Goal: Navigation & Orientation: Find specific page/section

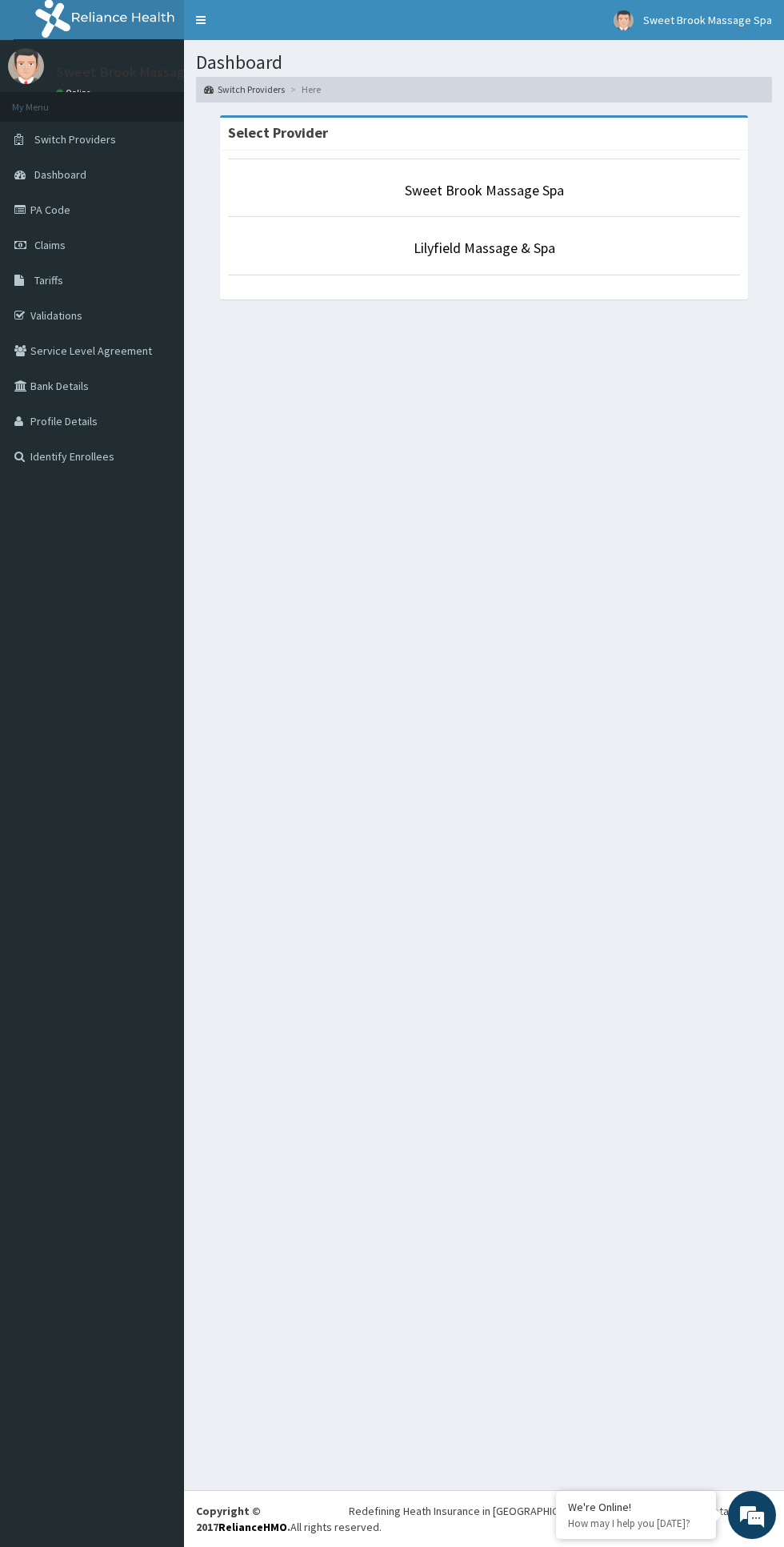
click at [462, 281] on div "Sweet Brook Massage Spa Lilyfield Massage & Spa" at bounding box center [484, 225] width 528 height 149
click at [431, 249] on link "Lilyfield Massage & Spa" at bounding box center [484, 248] width 141 height 18
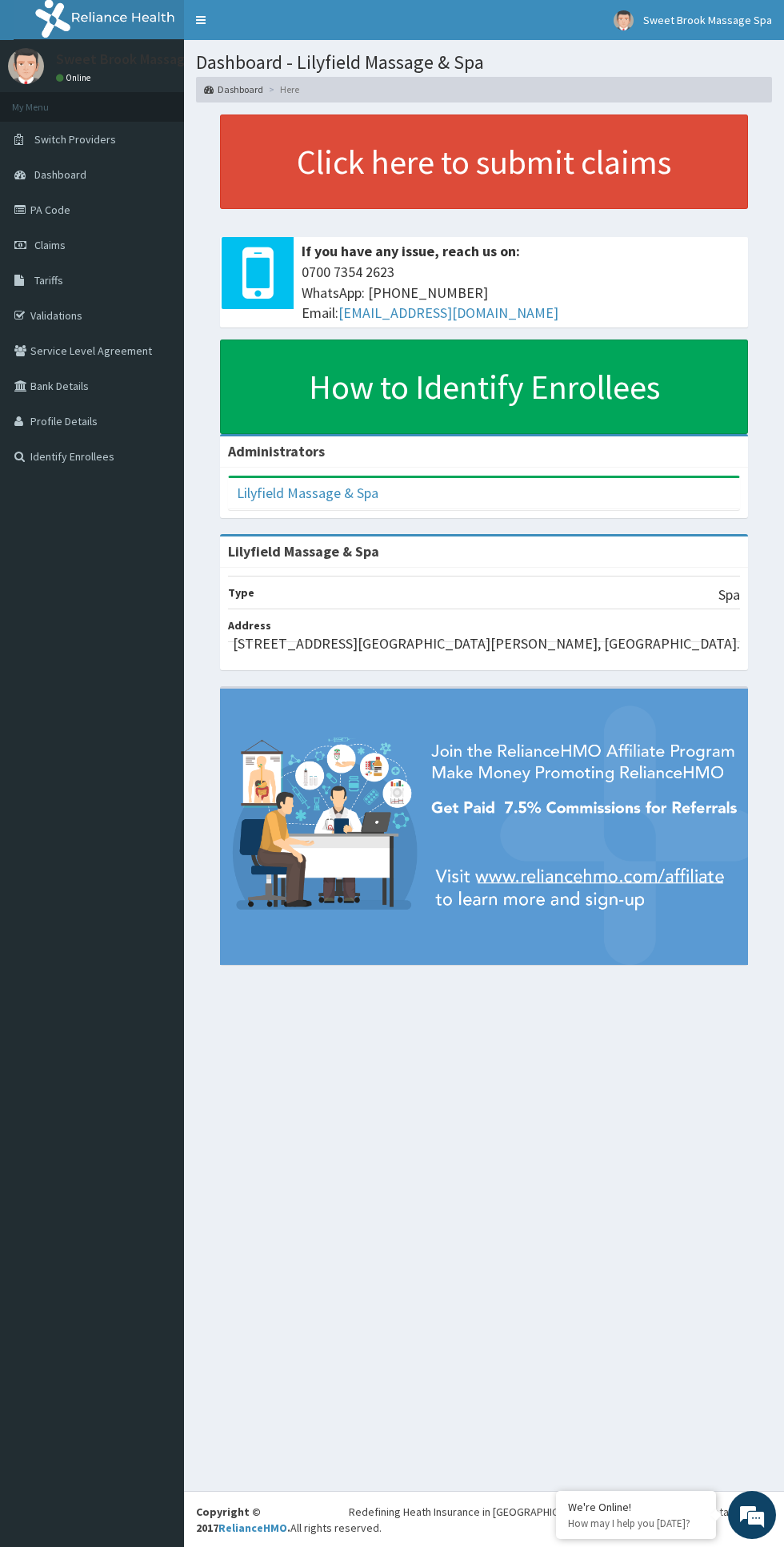
click at [47, 210] on link "PA Code" at bounding box center [92, 210] width 184 height 35
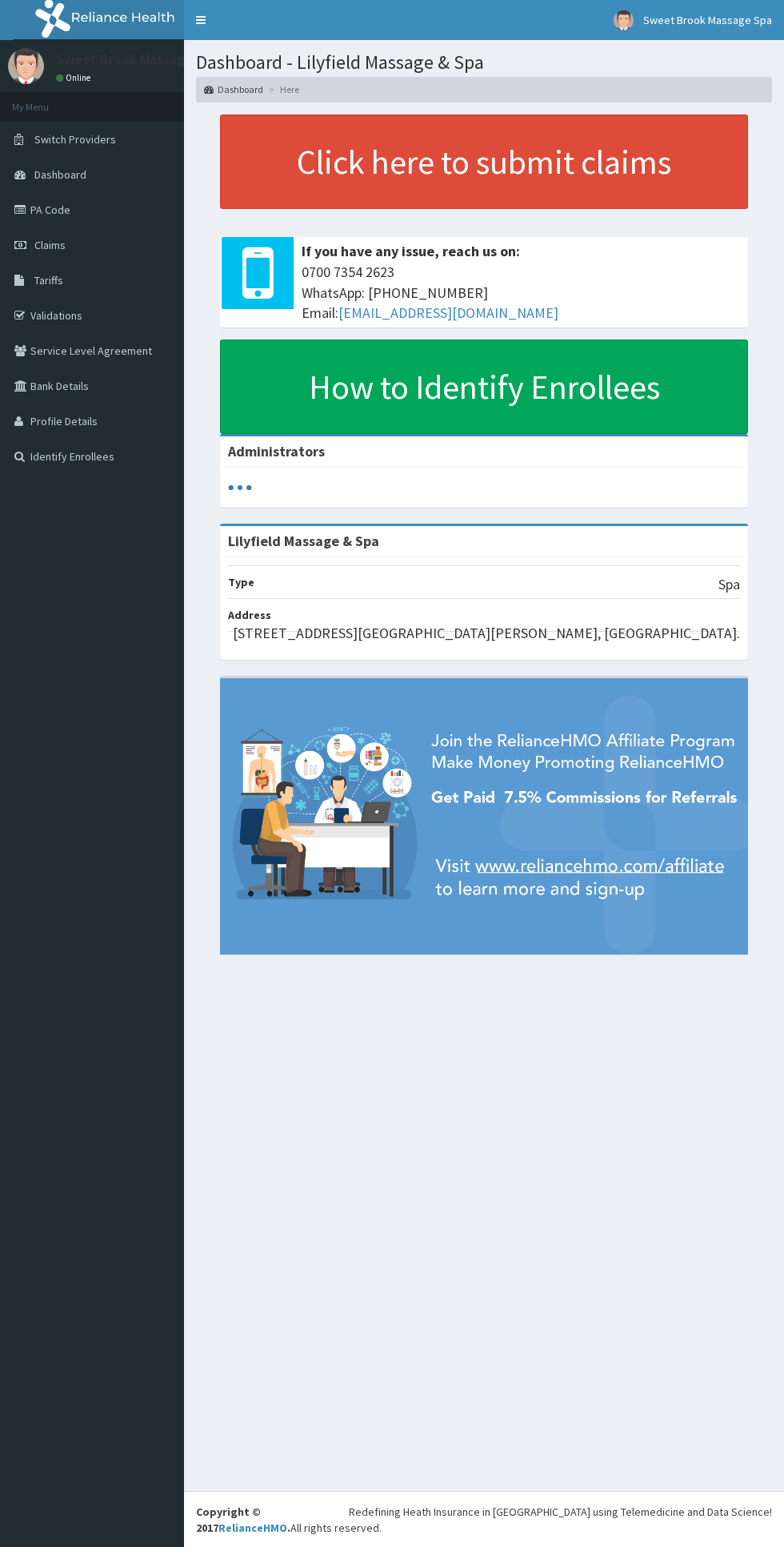
click at [32, 175] on link "Dashboard" at bounding box center [92, 175] width 184 height 35
click at [58, 133] on span "Switch Providers" at bounding box center [75, 139] width 82 height 14
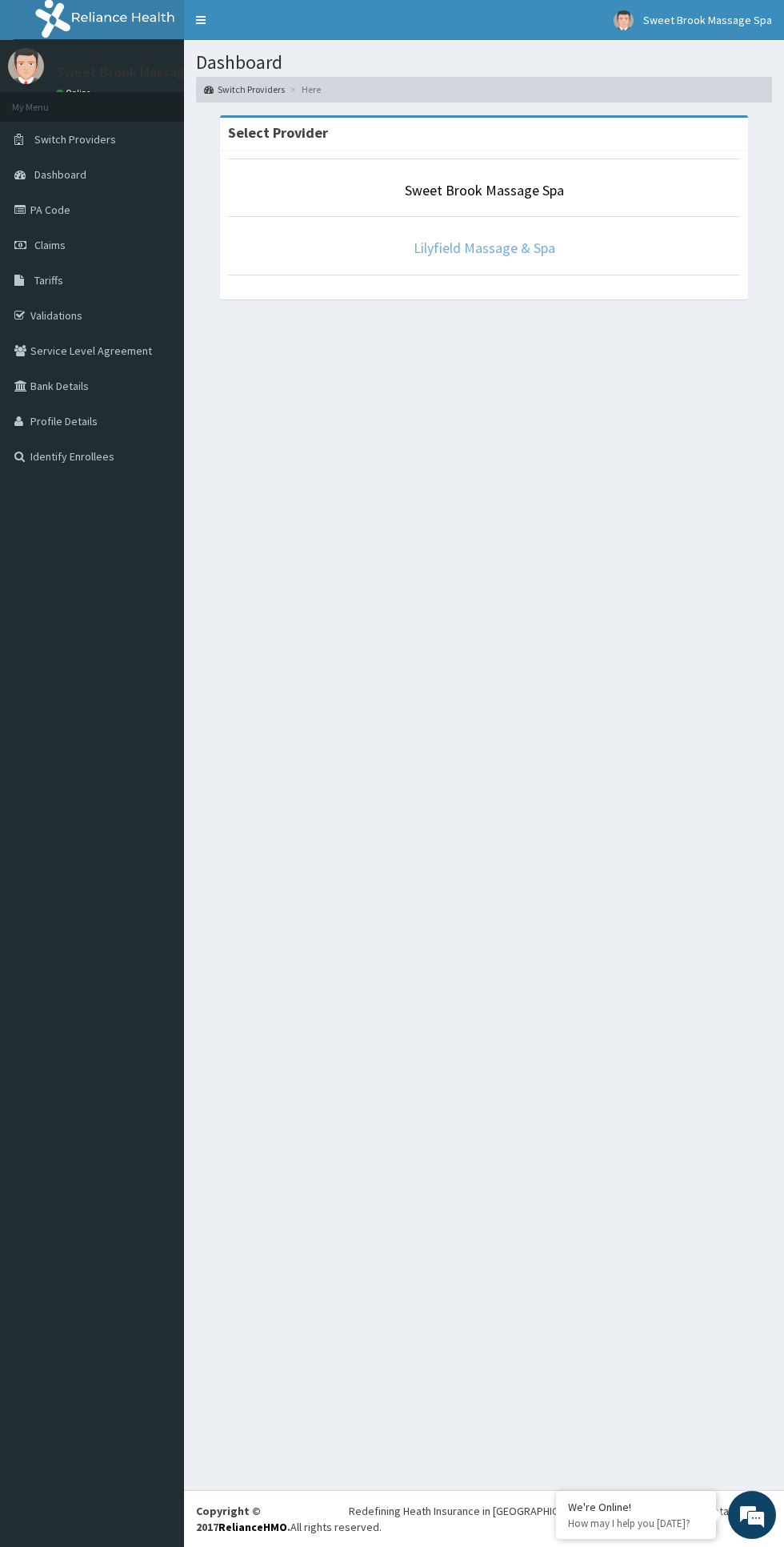
click at [511, 254] on link "Lilyfield Massage & Spa" at bounding box center [484, 248] width 141 height 18
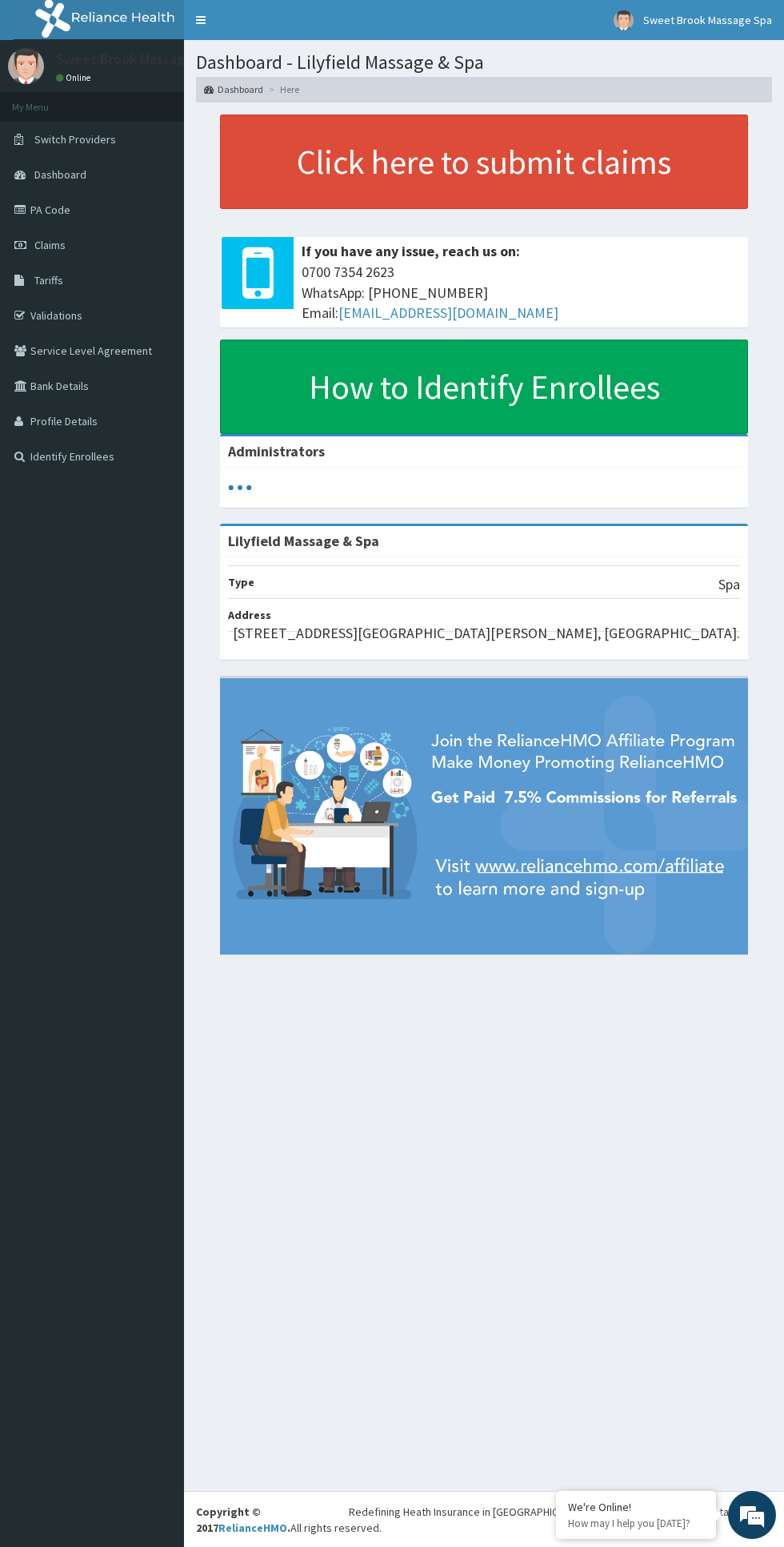
click at [16, 209] on icon at bounding box center [22, 209] width 16 height 11
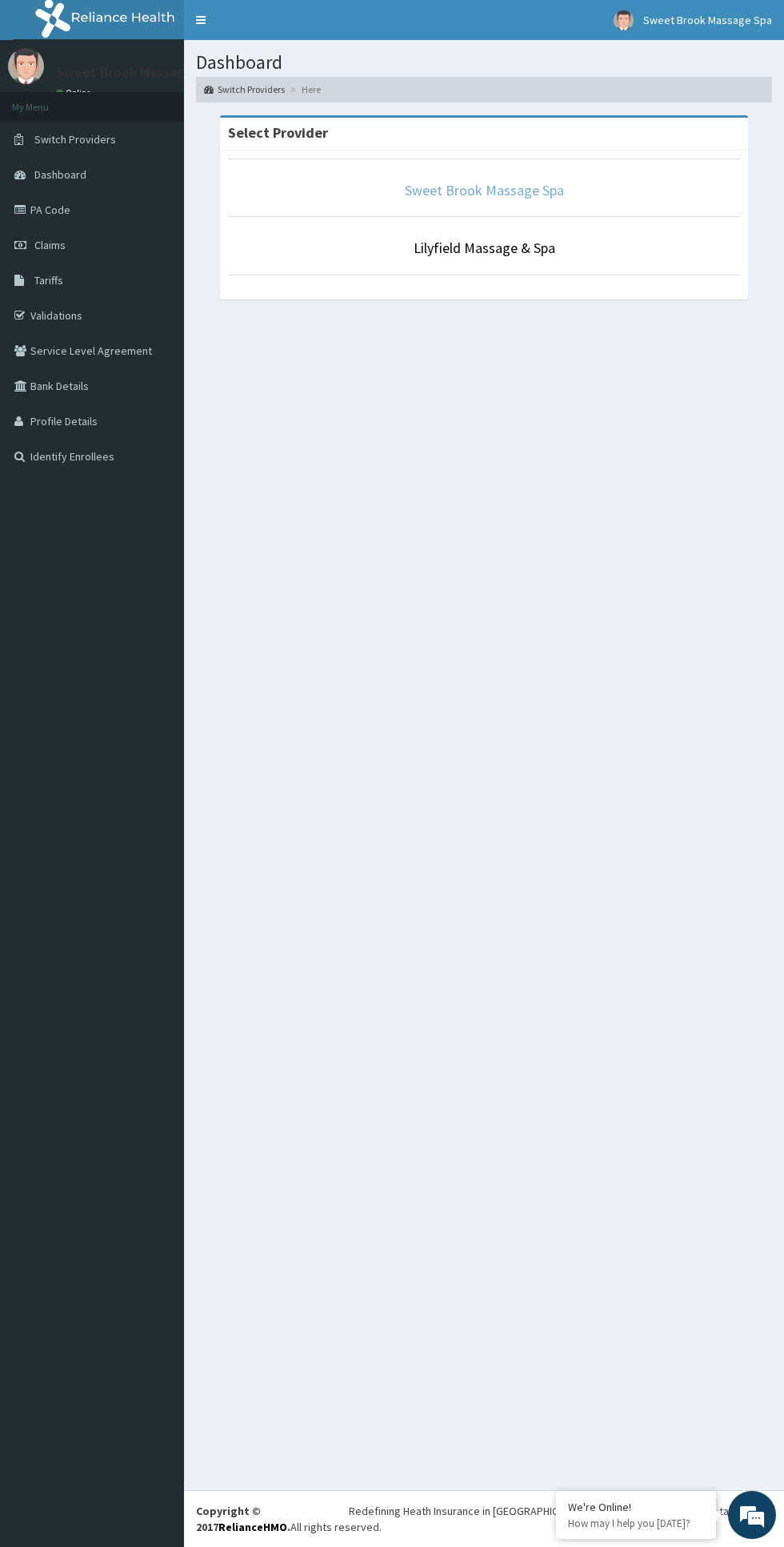
click at [492, 191] on link "Sweet Brook Massage Spa" at bounding box center [484, 190] width 159 height 18
